Goal: Task Accomplishment & Management: Manage account settings

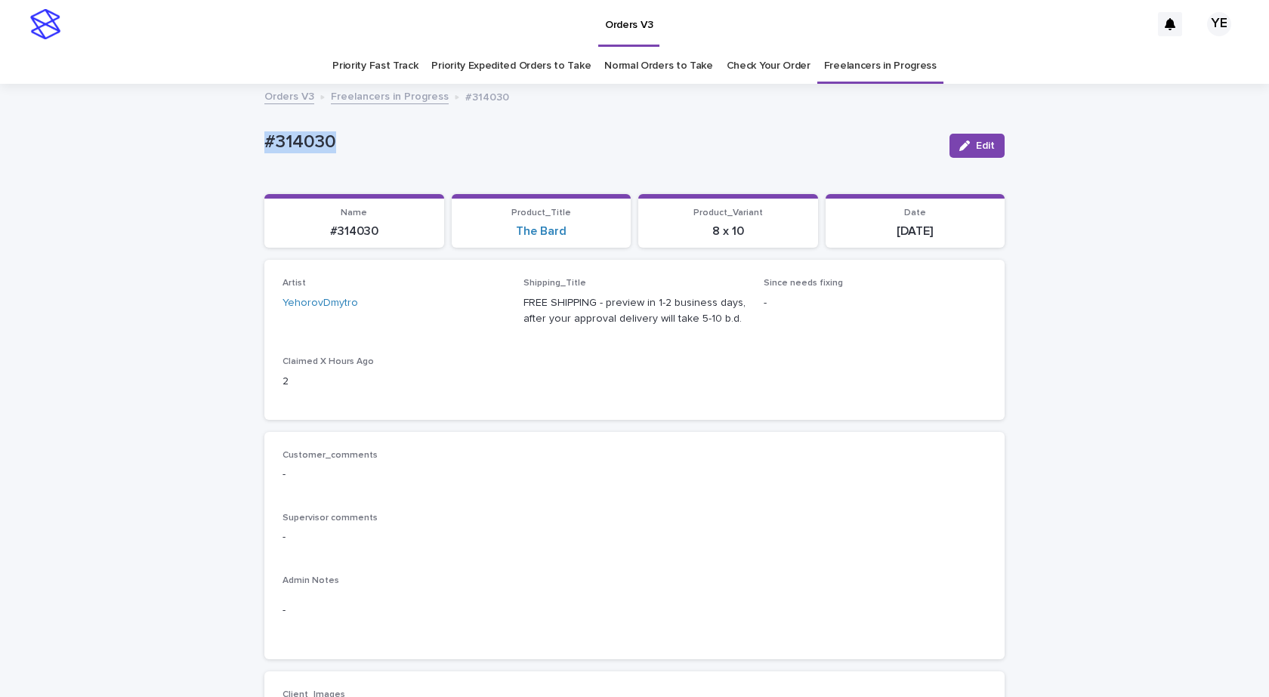
click at [371, 158] on div "#314030" at bounding box center [600, 145] width 673 height 28
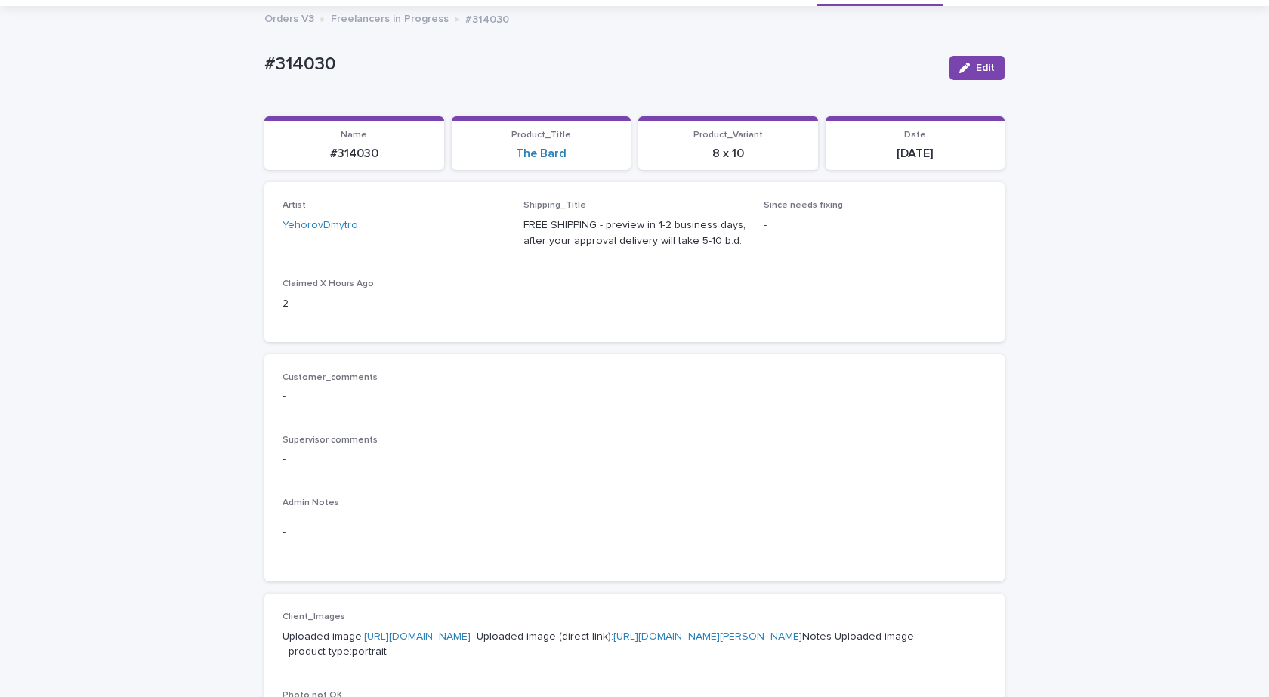
scroll to position [54, 0]
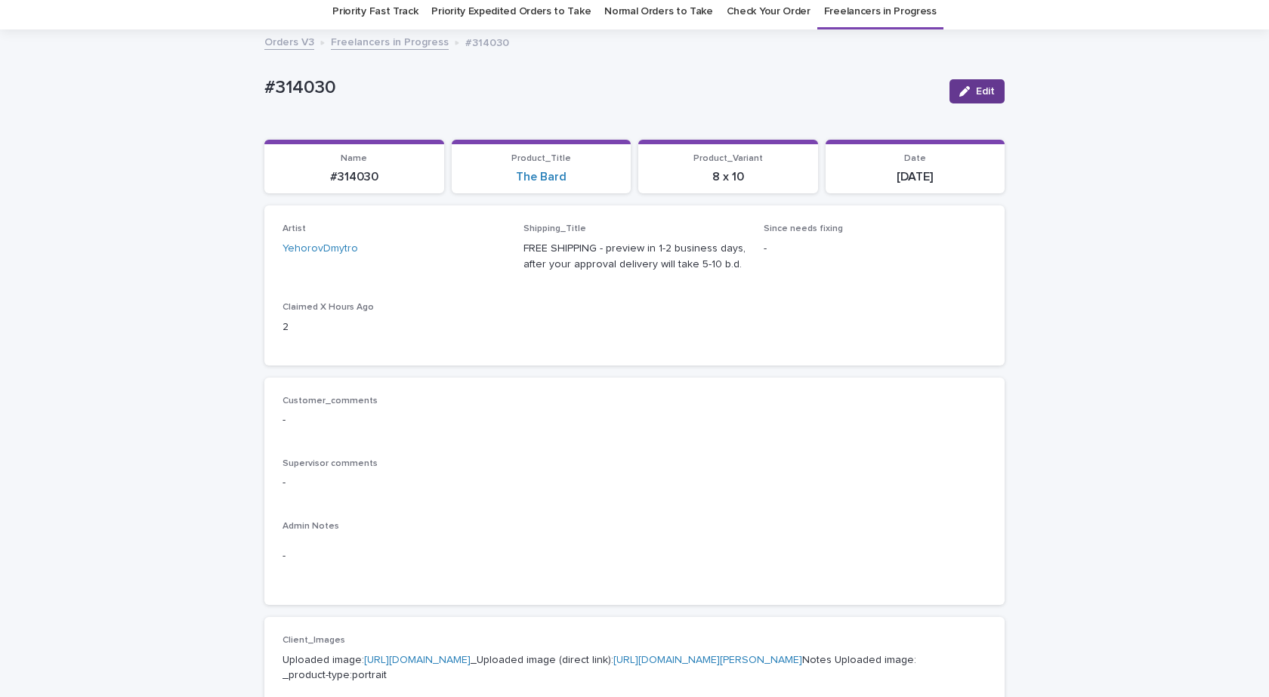
click at [961, 88] on icon "button" at bounding box center [964, 91] width 11 height 11
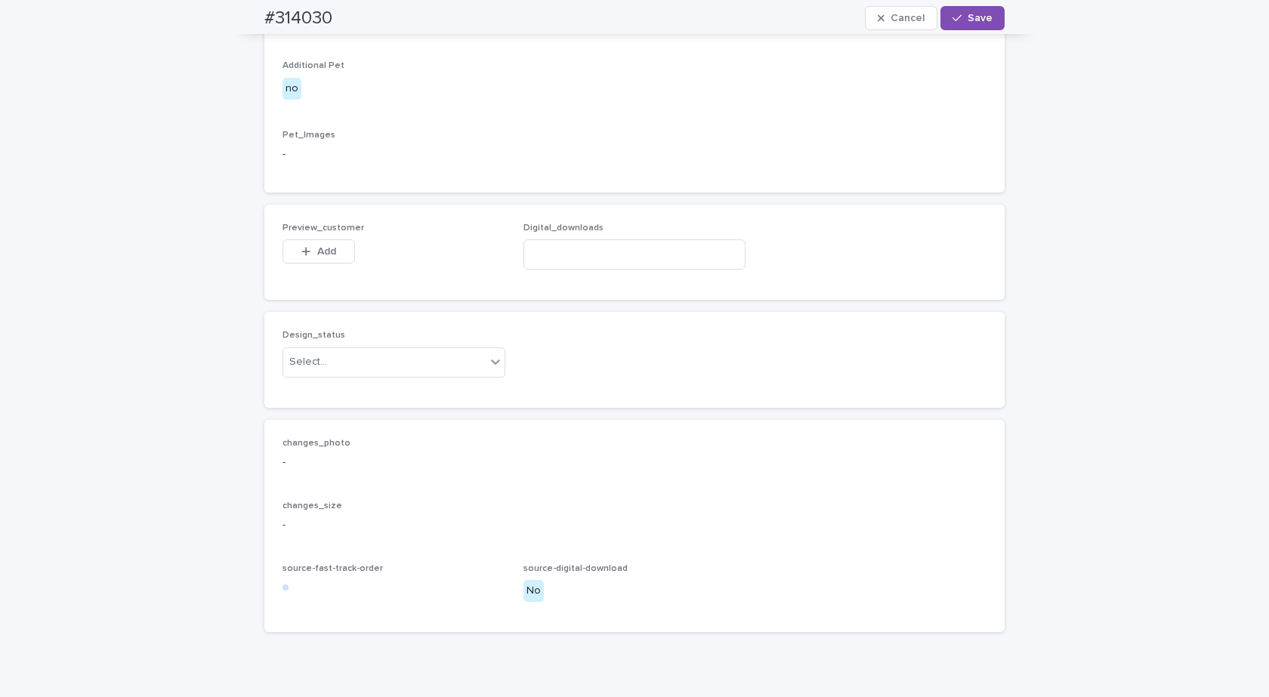
scroll to position [929, 0]
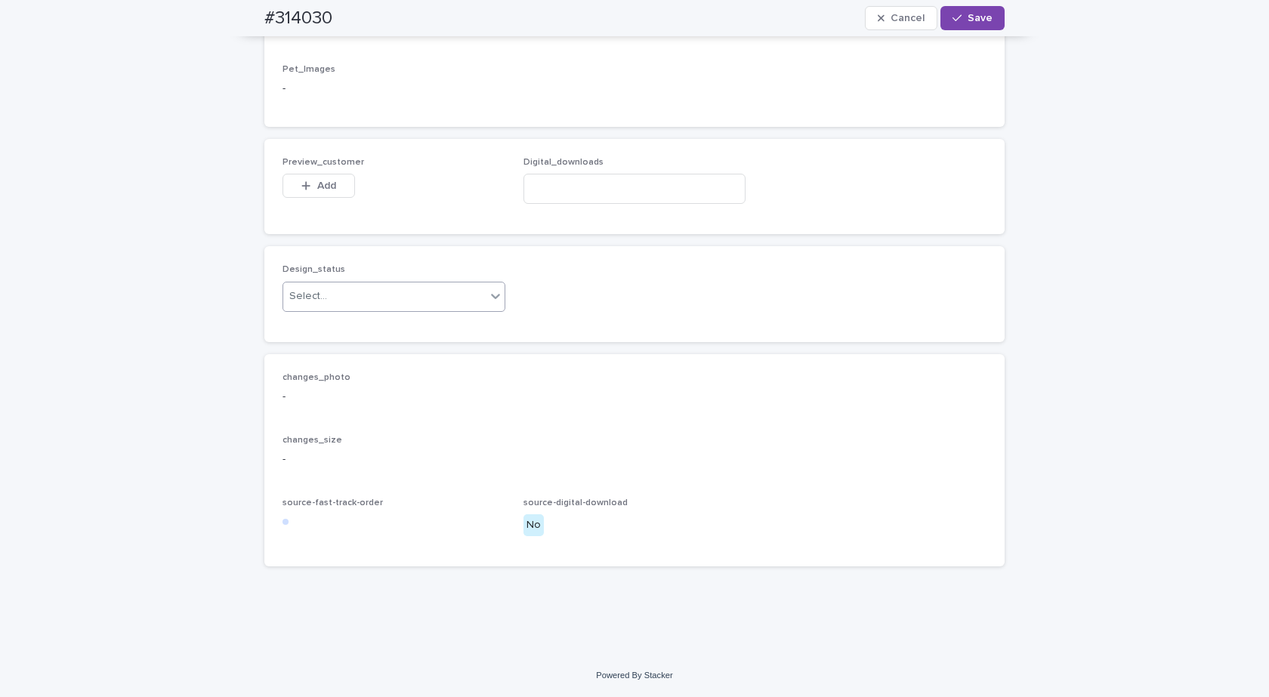
click at [360, 310] on div "Select..." at bounding box center [394, 297] width 223 height 30
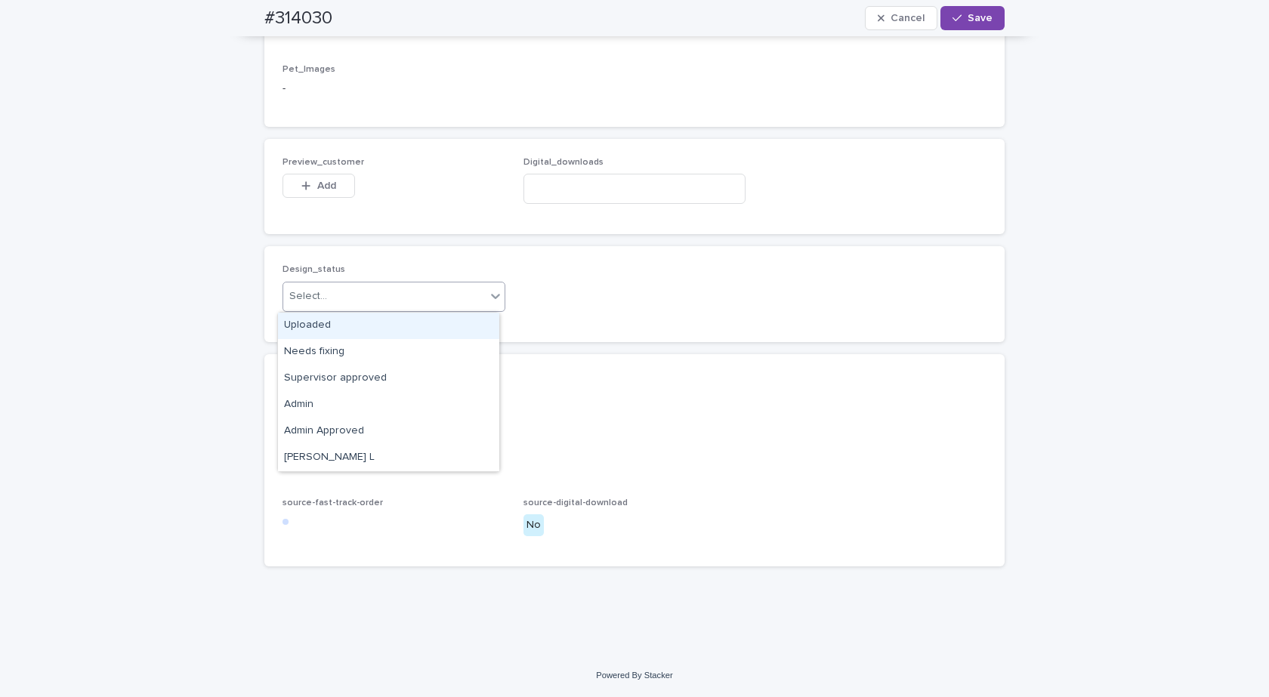
click at [303, 325] on div "Uploaded" at bounding box center [388, 326] width 221 height 26
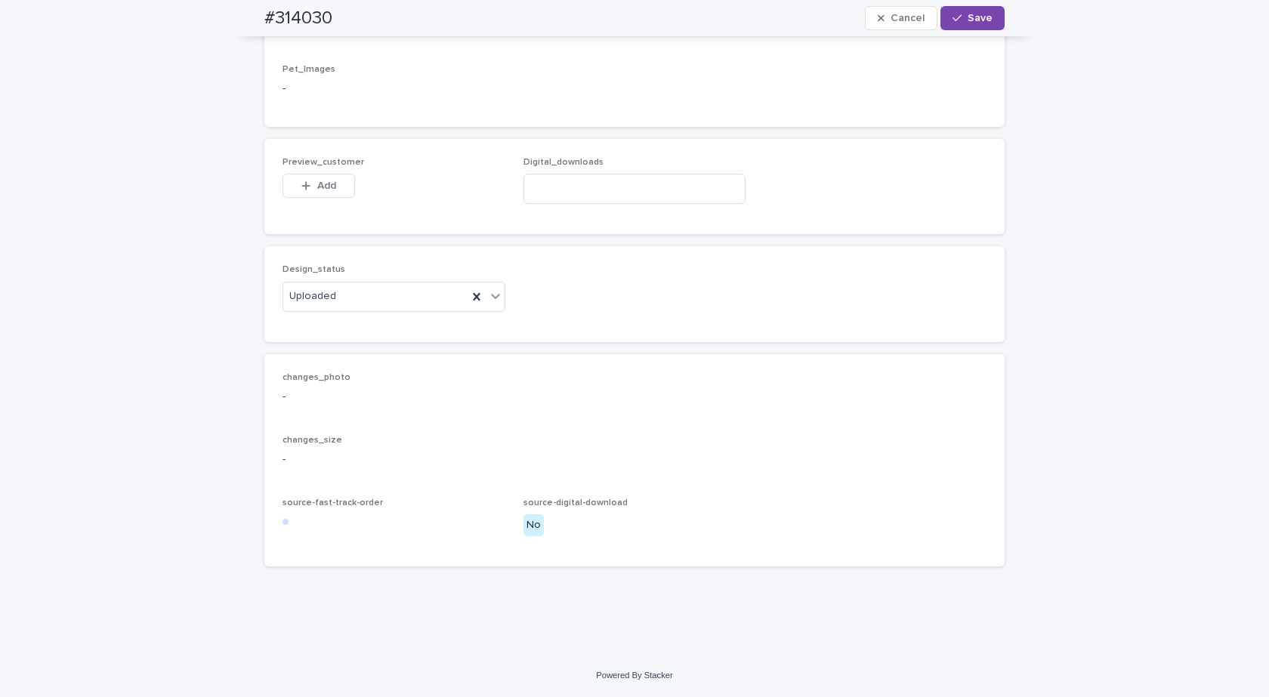
click at [331, 187] on button "Add" at bounding box center [319, 186] width 73 height 24
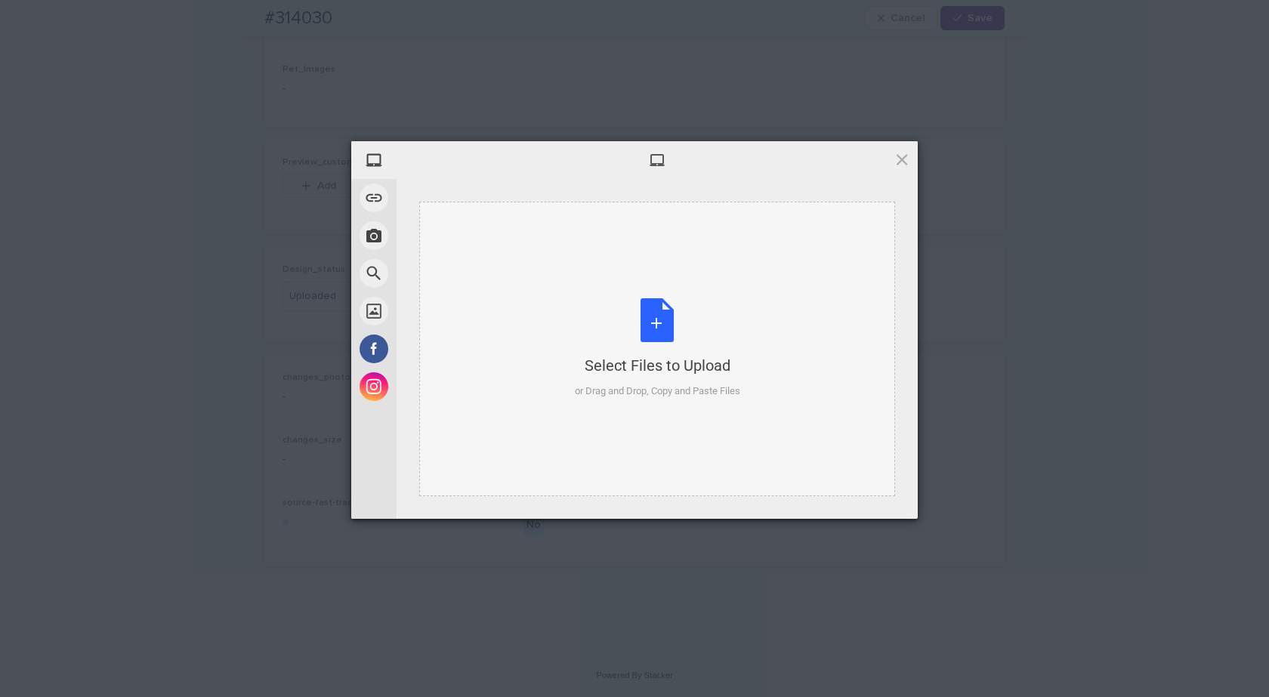
click at [653, 332] on div "Select Files to Upload or Drag and Drop, Copy and Paste Files" at bounding box center [657, 348] width 165 height 100
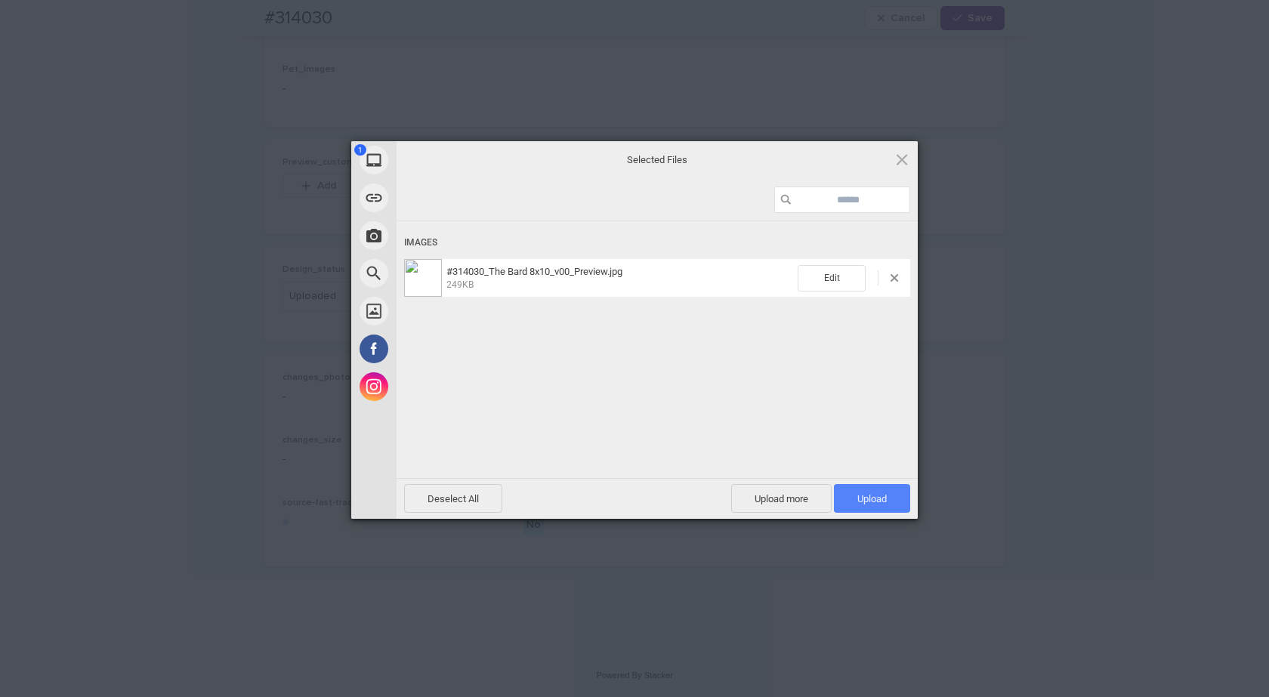
click at [877, 502] on span "Upload 1" at bounding box center [871, 498] width 29 height 11
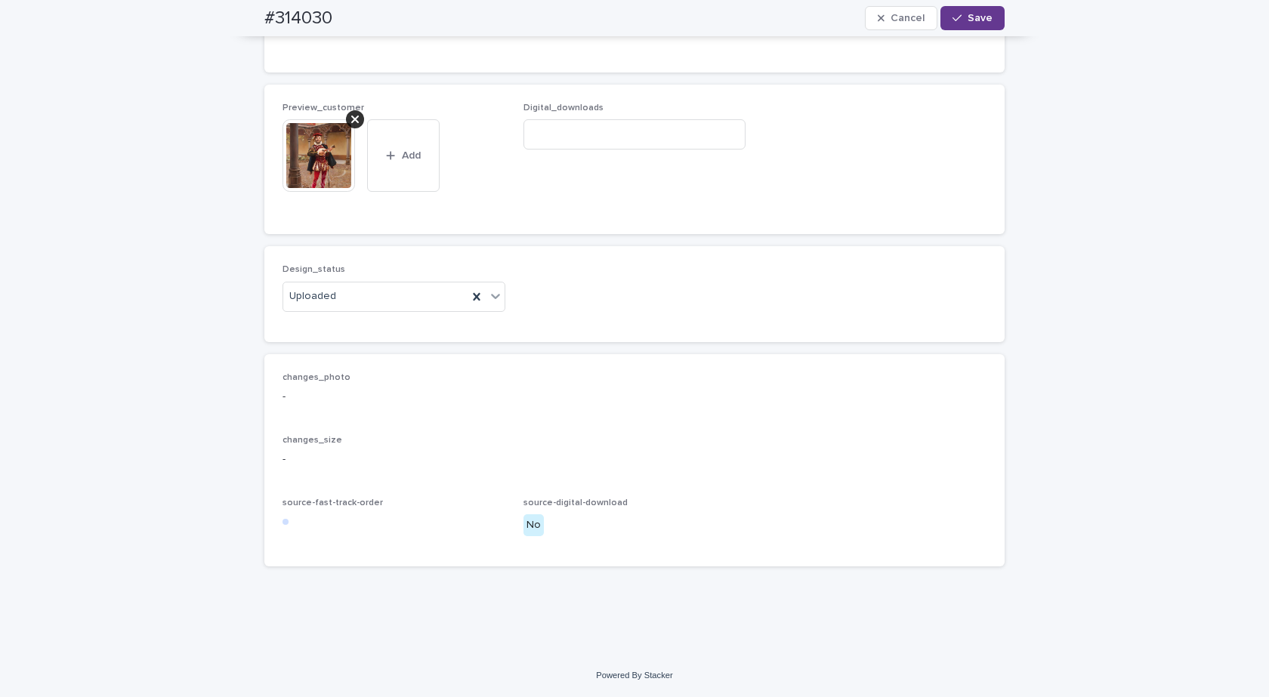
click at [964, 24] on button "Save" at bounding box center [972, 18] width 64 height 24
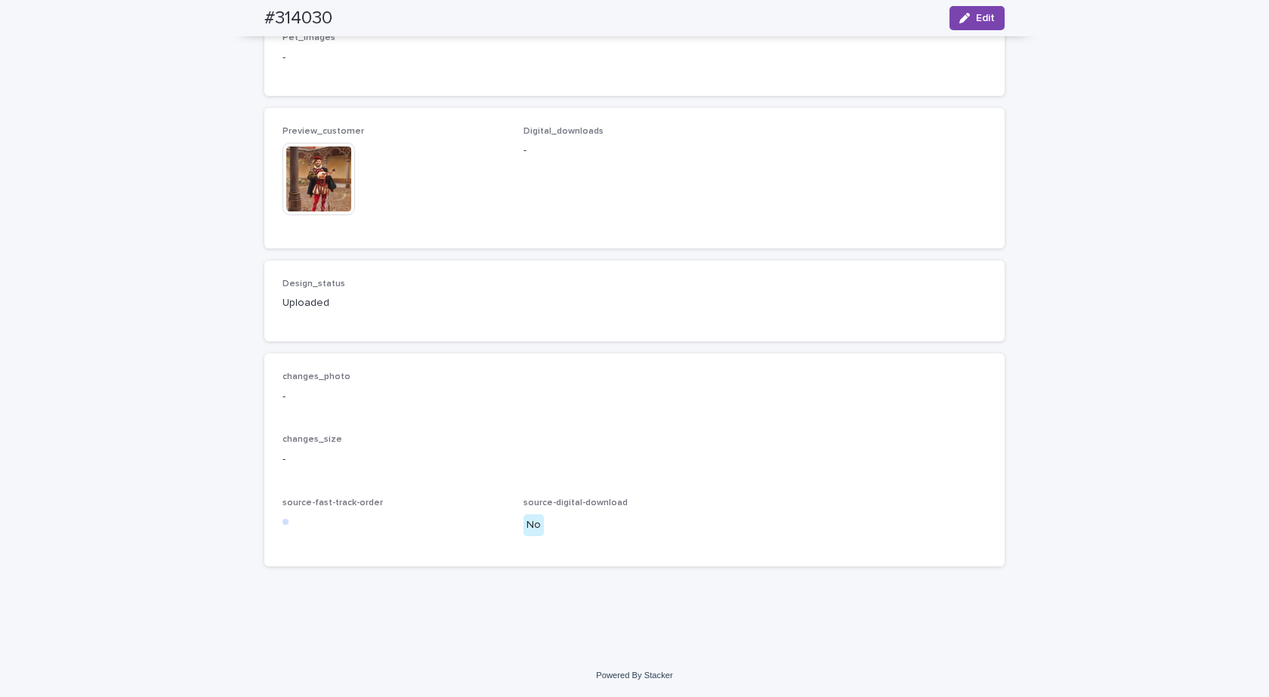
click at [308, 203] on img at bounding box center [319, 179] width 73 height 73
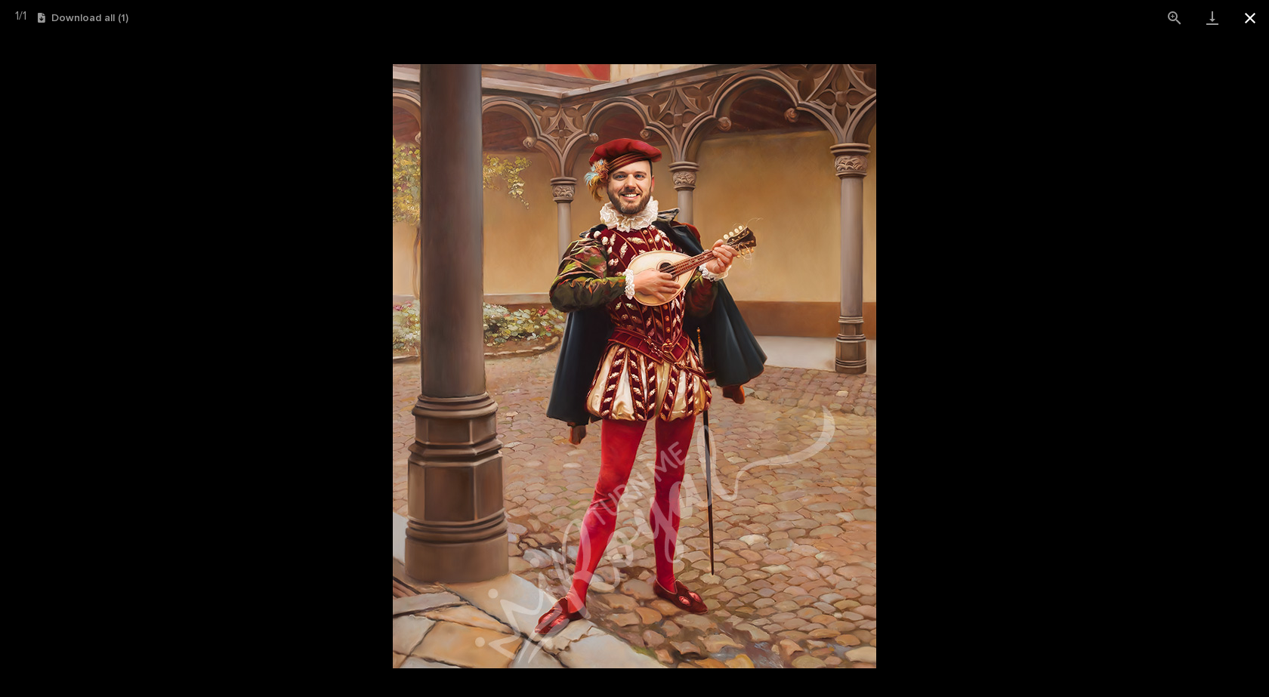
click at [1249, 8] on button "Close gallery" at bounding box center [1250, 18] width 38 height 36
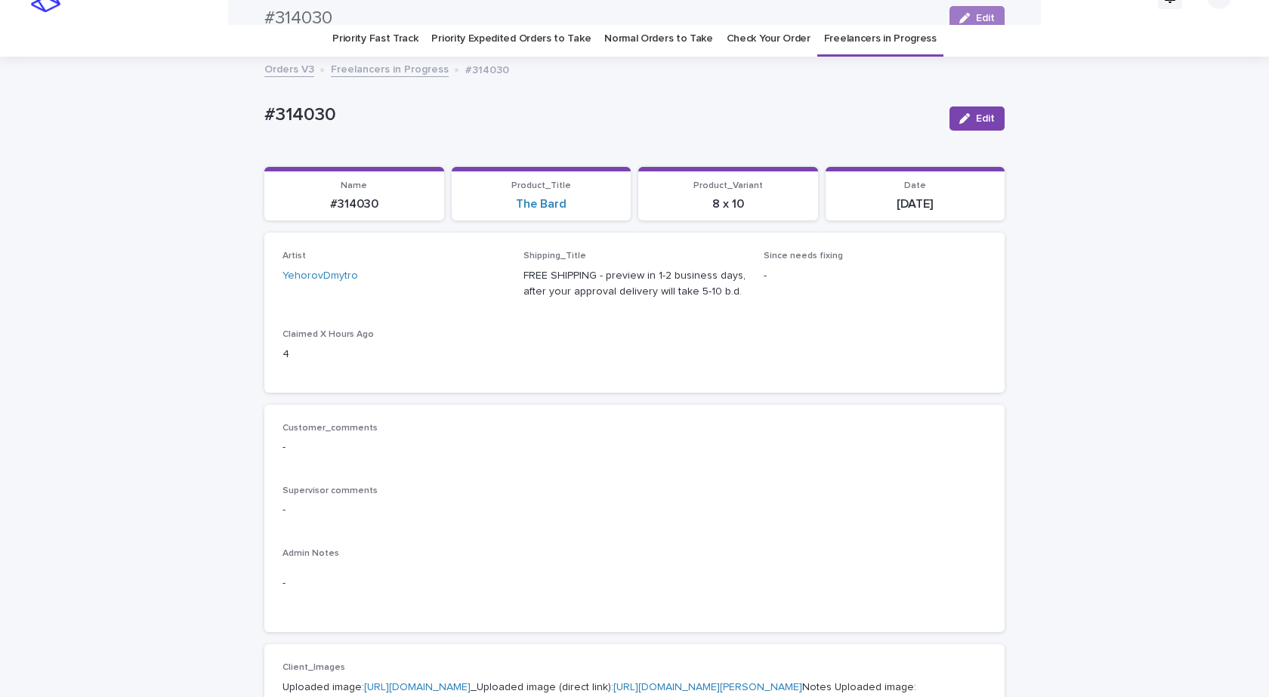
scroll to position [0, 0]
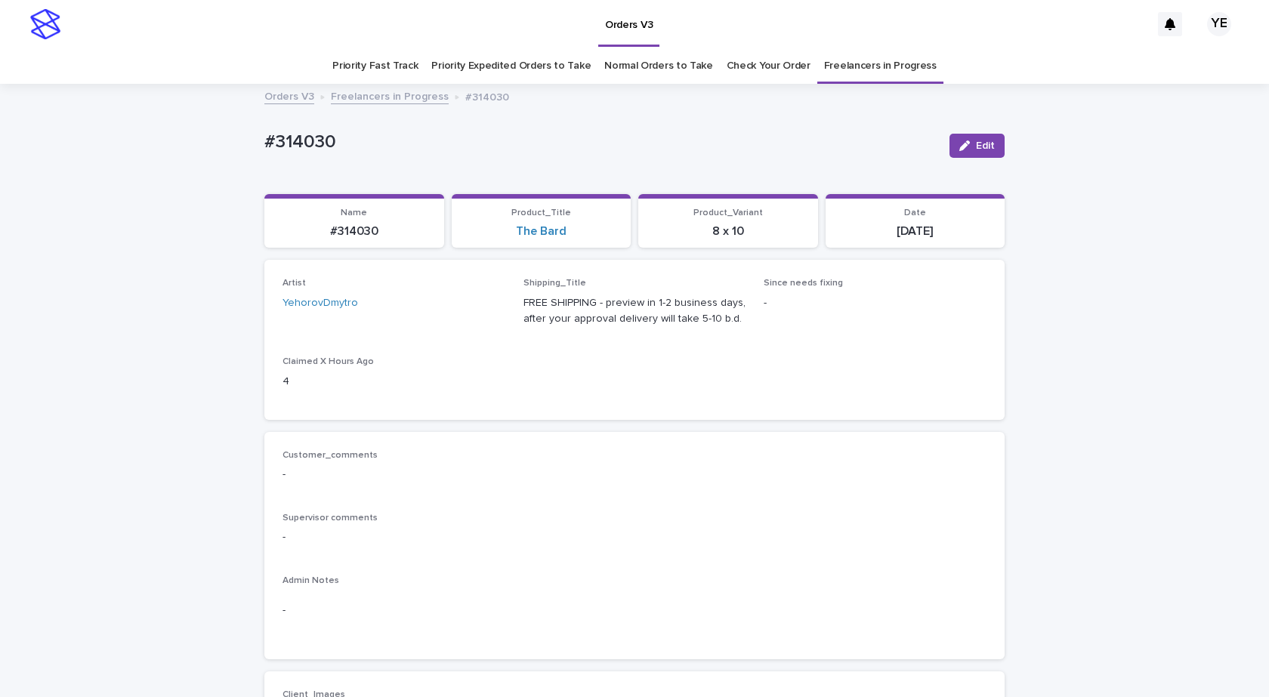
click at [377, 91] on link "Freelancers in Progress" at bounding box center [390, 95] width 118 height 17
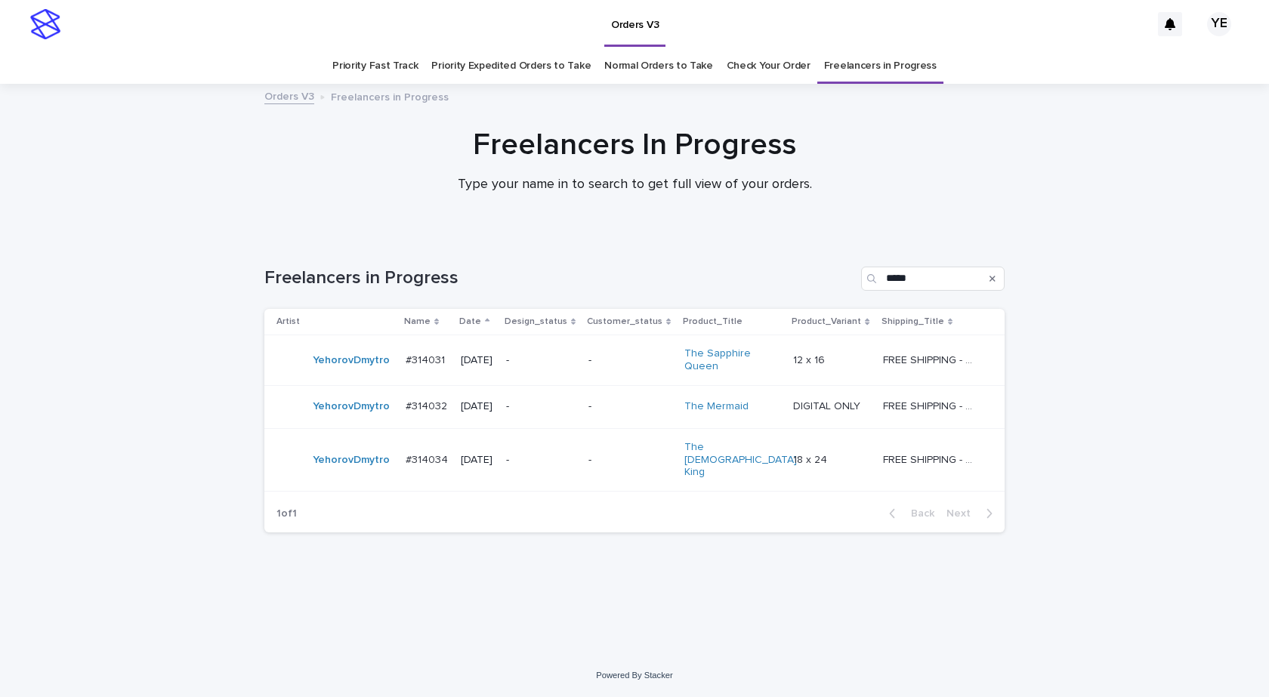
click at [326, 374] on div "YehorovDmytro" at bounding box center [334, 360] width 117 height 30
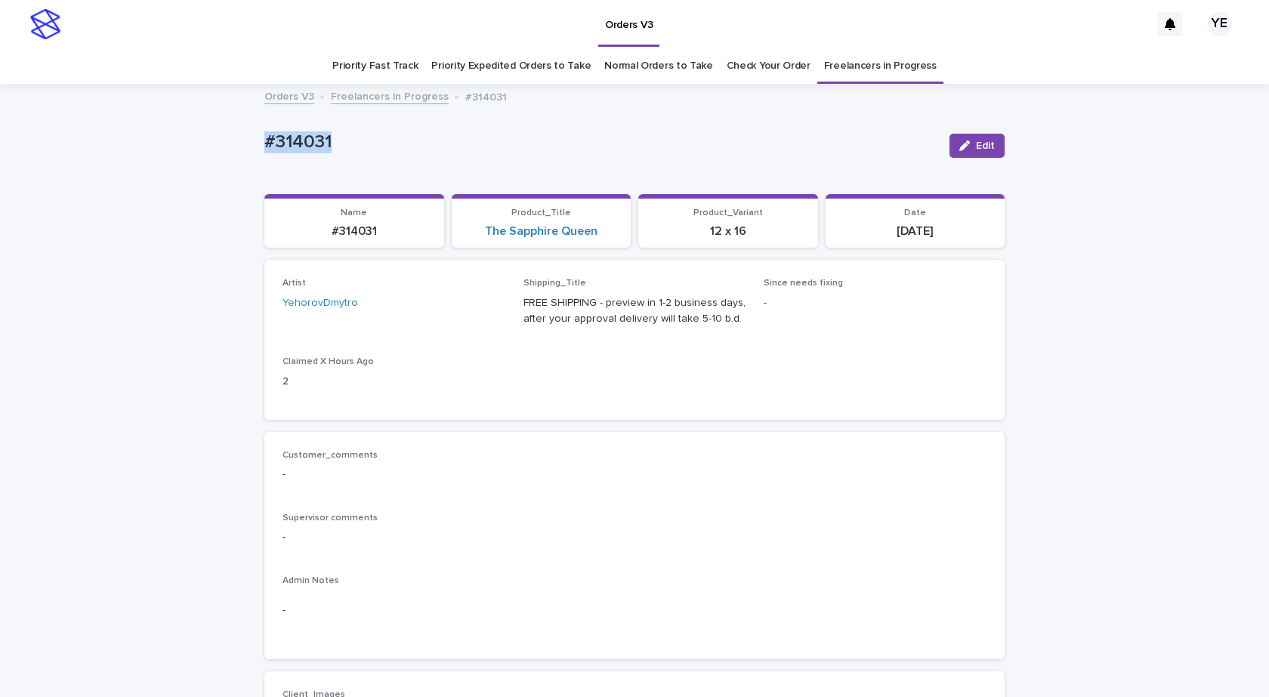
drag, startPoint x: 350, startPoint y: 123, endPoint x: 166, endPoint y: 114, distance: 183.8
copy p "#314031"
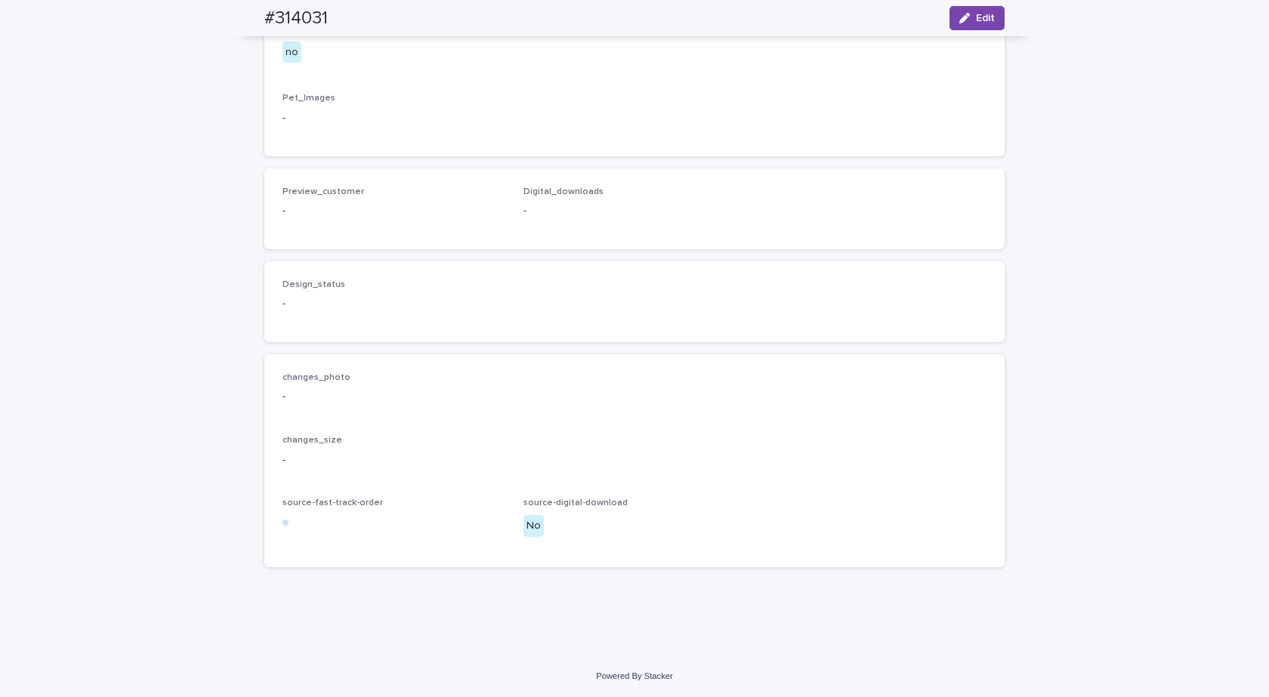
scroll to position [604, 0]
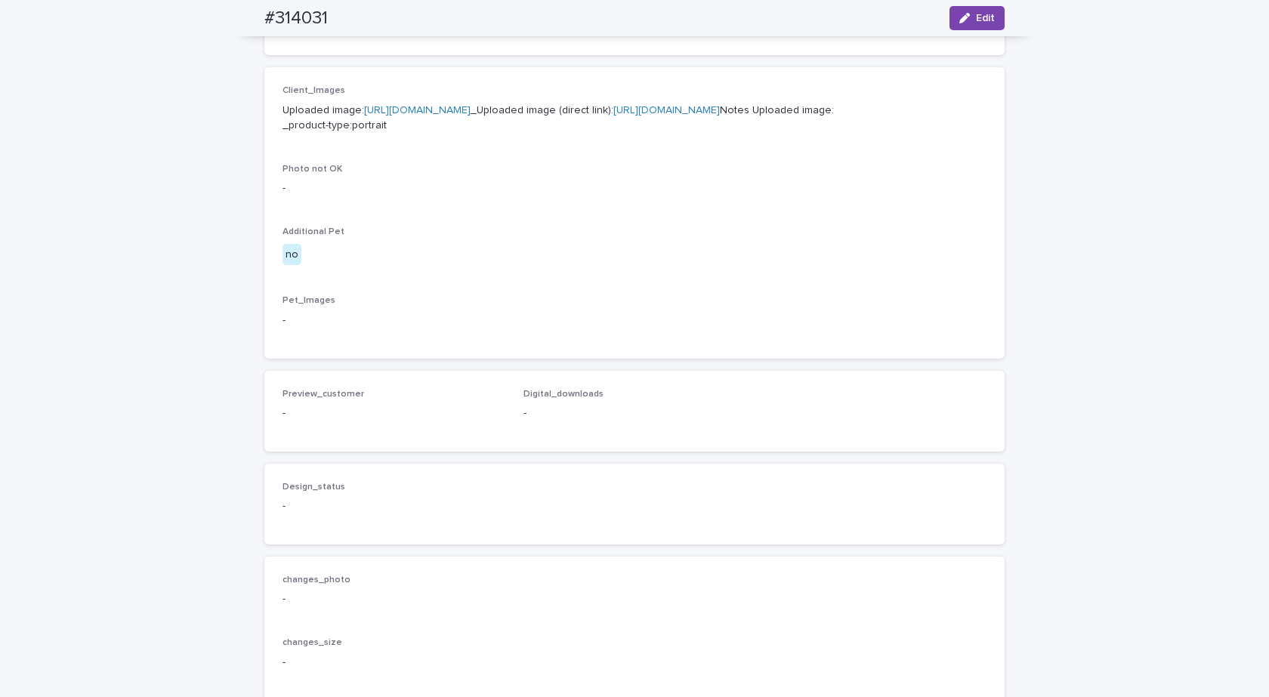
click at [408, 110] on link "[URL][DOMAIN_NAME]" at bounding box center [417, 110] width 107 height 11
